Goal: Task Accomplishment & Management: Complete application form

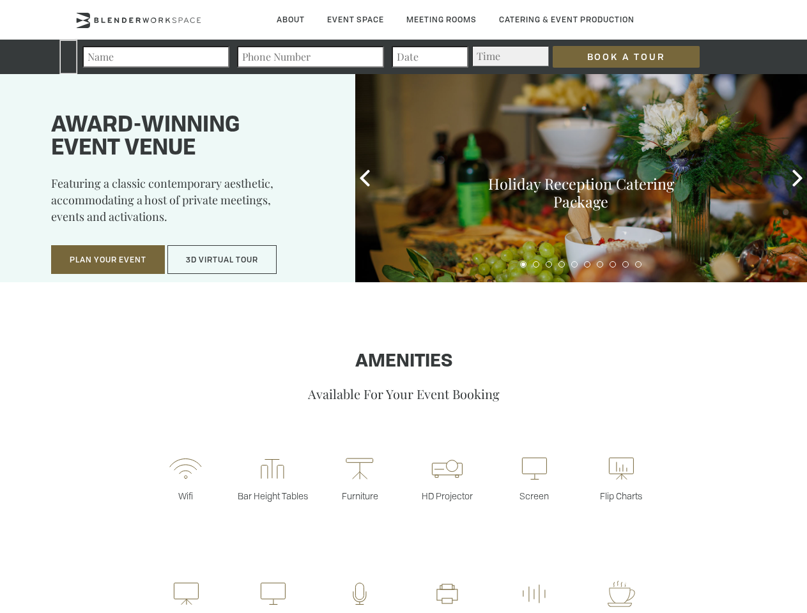
click at [616, 57] on input "Book a Tour" at bounding box center [626, 57] width 147 height 22
click at [108, 260] on button "Plan Your Event" at bounding box center [108, 259] width 114 height 29
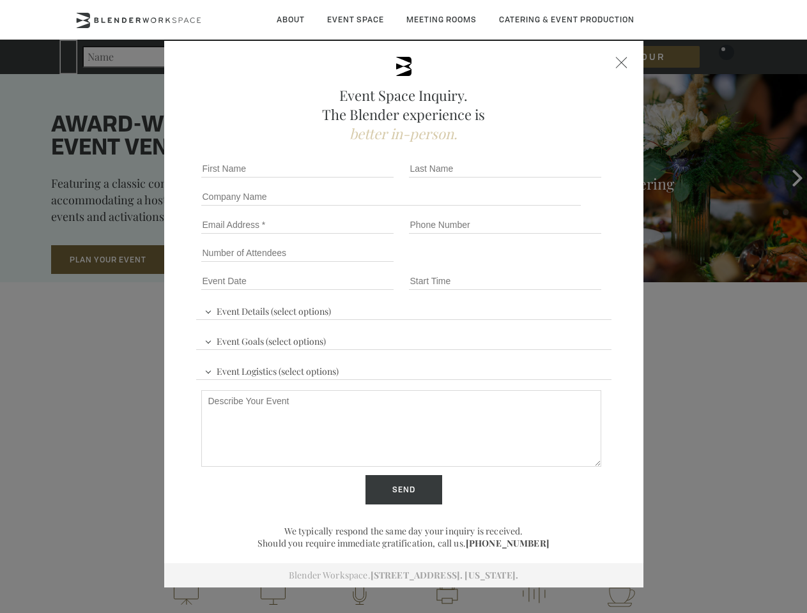
click at [222, 260] on button "3D Virtual Tour" at bounding box center [221, 259] width 109 height 29
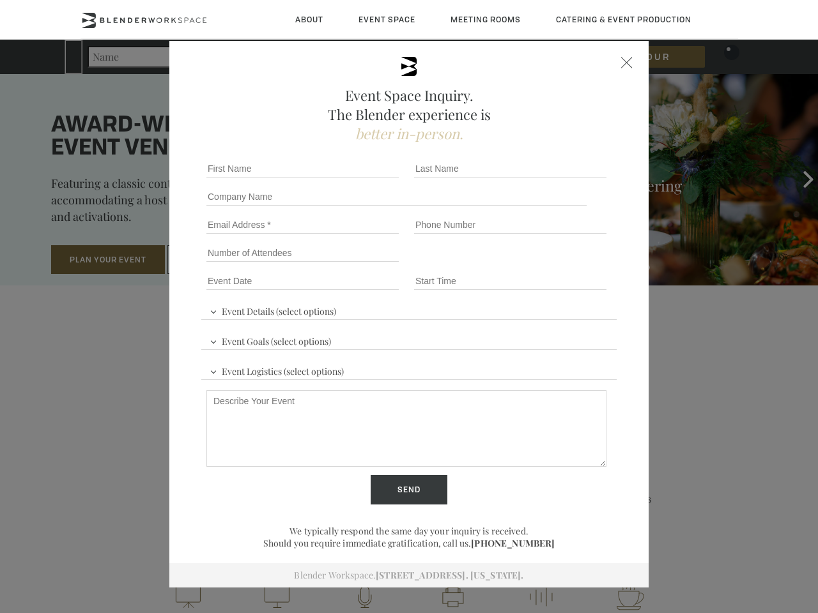
click at [365, 178] on div "First name *" at bounding box center [305, 169] width 208 height 28
click at [797, 178] on div "Event Space Inquiry. The Blender experience is better in-person. Event Details …" at bounding box center [409, 306] width 818 height 613
click at [523, 265] on fieldset "Number of Attendees Budget Range" at bounding box center [408, 253] width 415 height 28
click at [536, 265] on fieldset "Number of Attendees Budget Range" at bounding box center [408, 253] width 415 height 28
click at [549, 265] on fieldset "Number of Attendees Budget Range" at bounding box center [408, 253] width 415 height 28
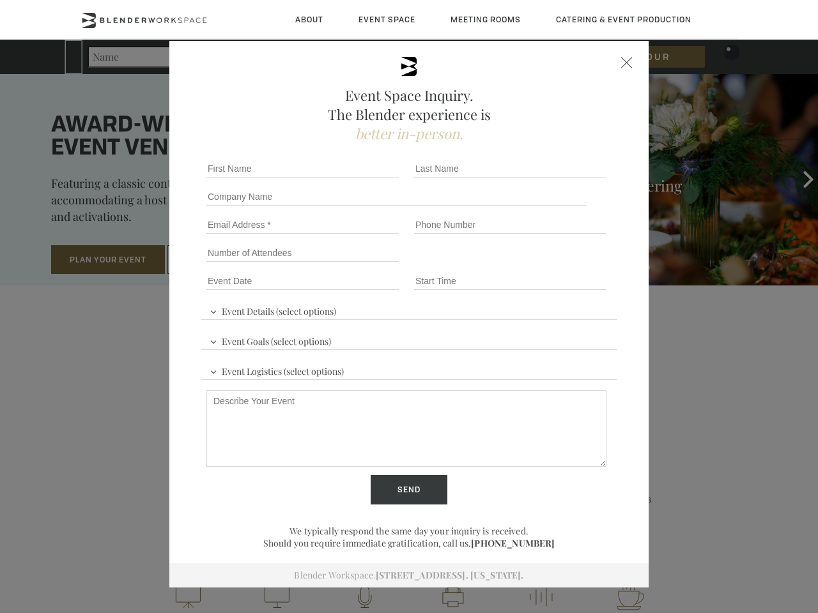
click at [562, 265] on fieldset "Number of Attendees Budget Range" at bounding box center [408, 253] width 415 height 28
click at [574, 265] on fieldset "Number of Attendees Budget Range" at bounding box center [408, 253] width 415 height 28
